Goal: Navigation & Orientation: Find specific page/section

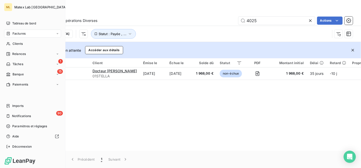
click at [19, 19] on div "ML Matex Lab France Tableau de bord Factures Clients Relances 1 Tâches 15 Banqu…" at bounding box center [32, 84] width 65 height 168
click at [20, 21] on span "Tableau de bord" at bounding box center [24, 23] width 24 height 5
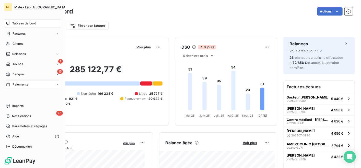
click at [13, 84] on span "Paiements" at bounding box center [21, 84] width 16 height 5
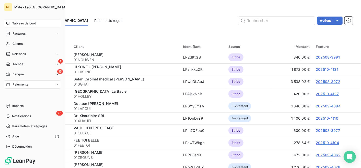
click at [15, 22] on span "Tableau de bord" at bounding box center [24, 23] width 24 height 5
